Goal: Task Accomplishment & Management: Use online tool/utility

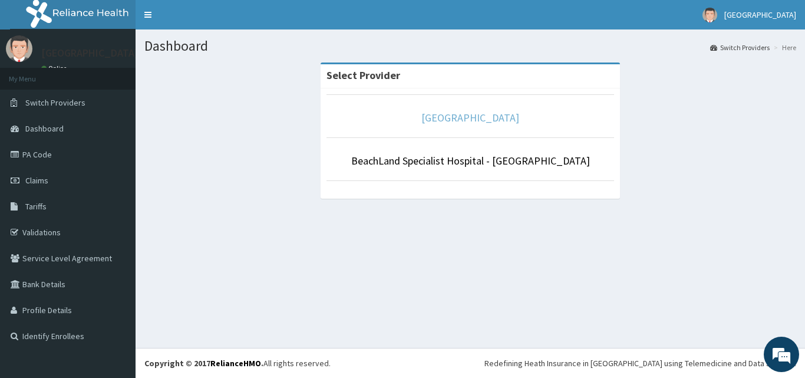
click at [498, 120] on link "[GEOGRAPHIC_DATA]" at bounding box center [471, 118] width 98 height 14
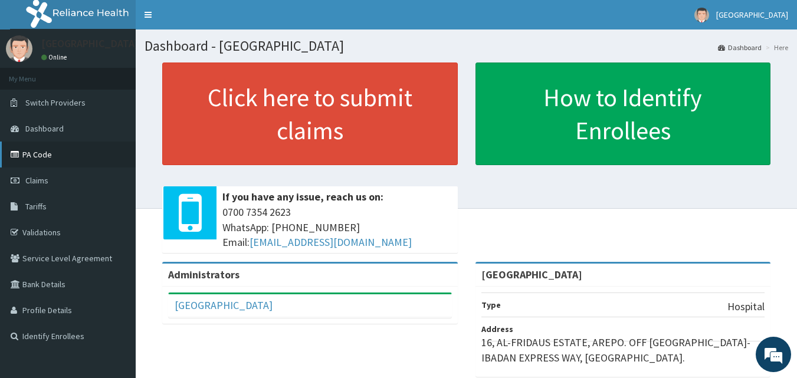
click at [41, 154] on link "PA Code" at bounding box center [68, 155] width 136 height 26
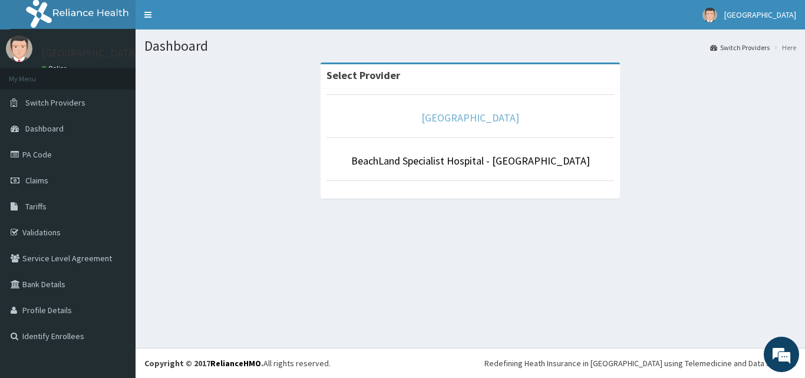
click at [442, 112] on link "[GEOGRAPHIC_DATA]" at bounding box center [471, 118] width 98 height 14
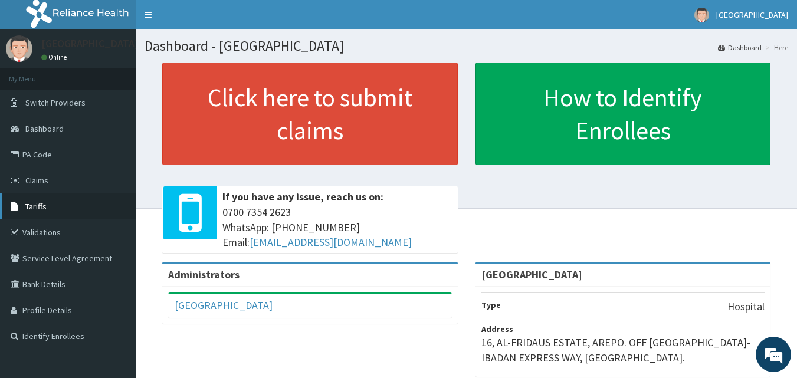
click at [33, 205] on span "Tariffs" at bounding box center [35, 206] width 21 height 11
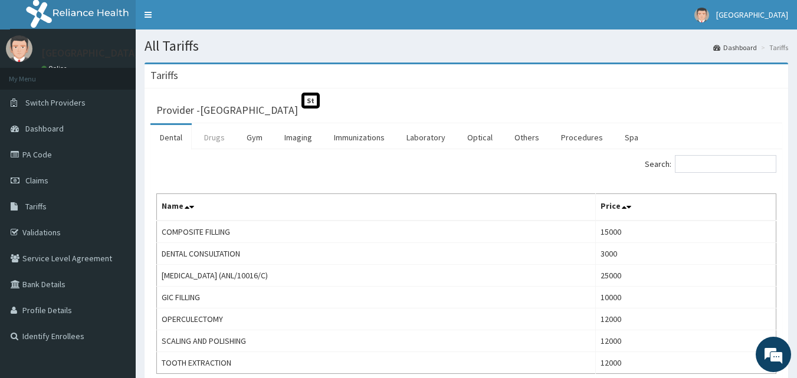
click at [213, 140] on link "Drugs" at bounding box center [215, 137] width 40 height 25
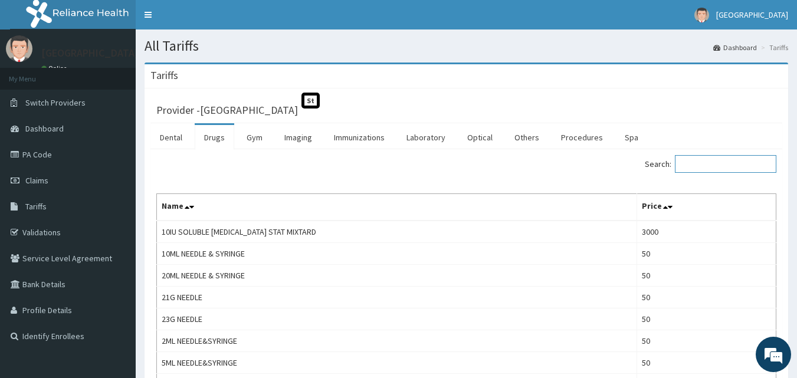
click at [715, 159] on input "Search:" at bounding box center [725, 164] width 101 height 18
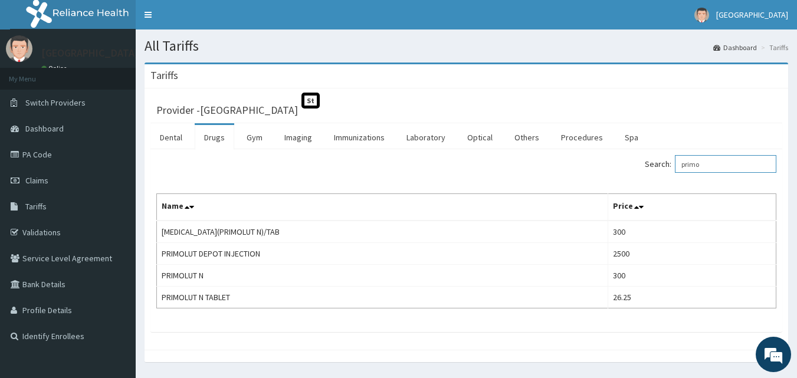
type input "primo"
click at [31, 153] on link "PA Code" at bounding box center [68, 155] width 136 height 26
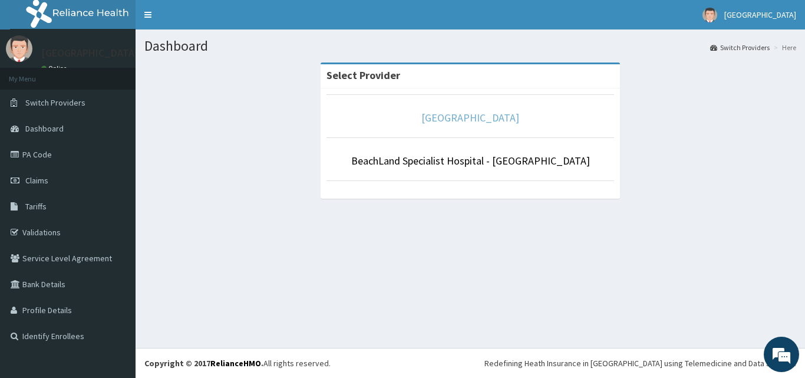
click at [476, 122] on link "[GEOGRAPHIC_DATA]" at bounding box center [471, 118] width 98 height 14
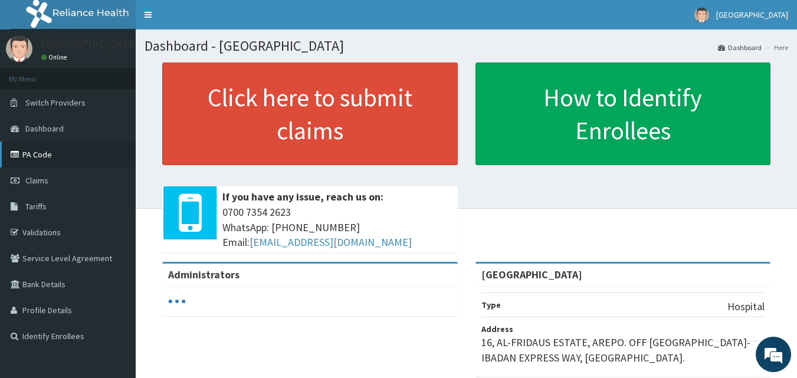
click at [39, 157] on link "PA Code" at bounding box center [68, 155] width 136 height 26
